Goal: Task Accomplishment & Management: Use online tool/utility

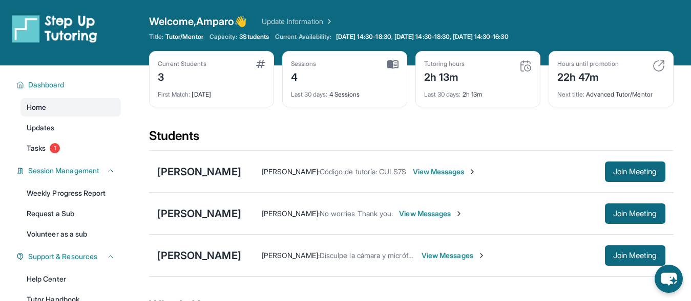
click at [328, 73] on div "Sessions 4" at bounding box center [344, 72] width 107 height 25
click at [294, 79] on div "4" at bounding box center [304, 76] width 26 height 16
click at [638, 255] on span "Join Meeting" at bounding box center [635, 256] width 44 height 6
click at [640, 211] on span "Join Meeting" at bounding box center [635, 214] width 44 height 6
